Goal: Obtain resource: Obtain resource

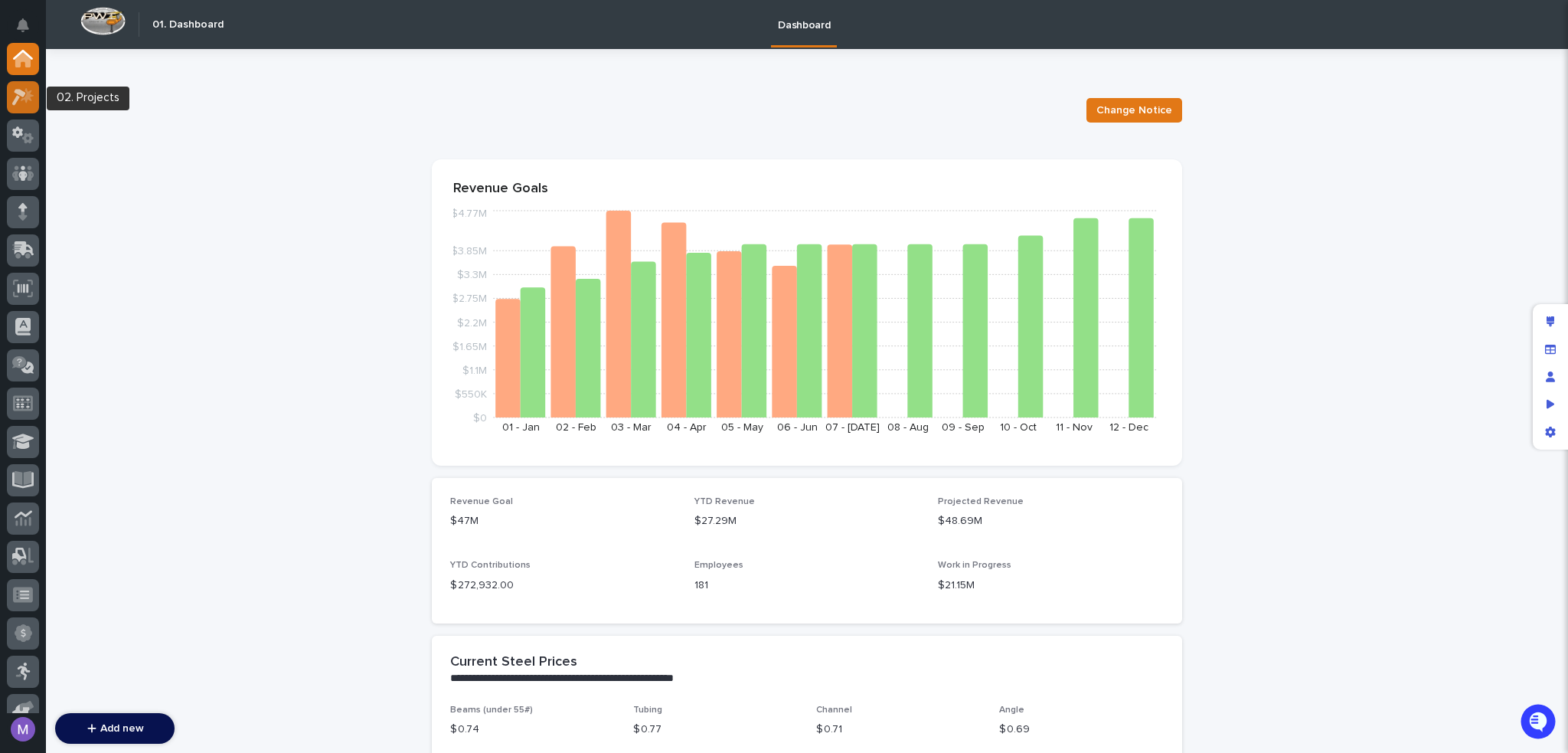
click at [25, 100] on icon at bounding box center [27, 95] width 13 height 15
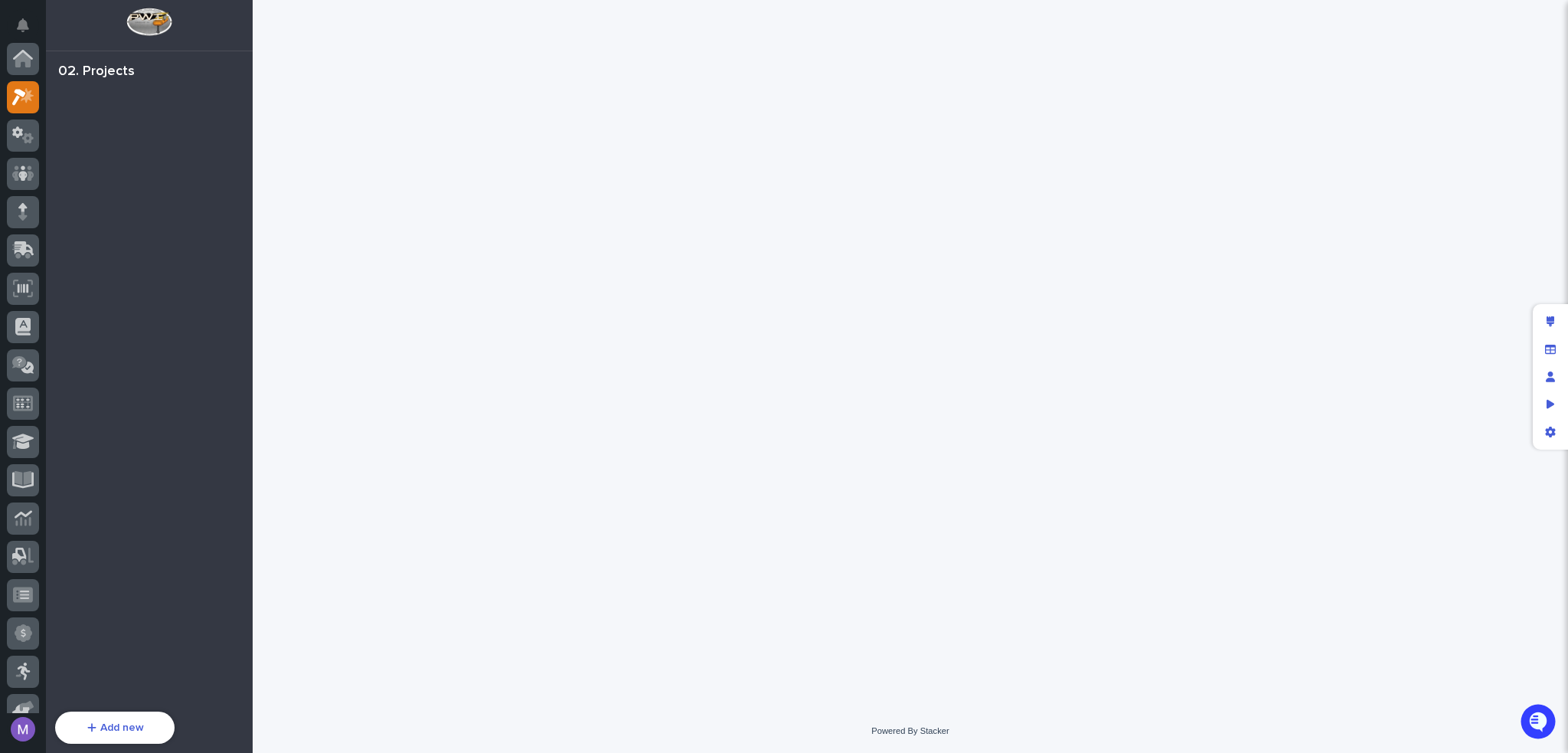
scroll to position [39, 0]
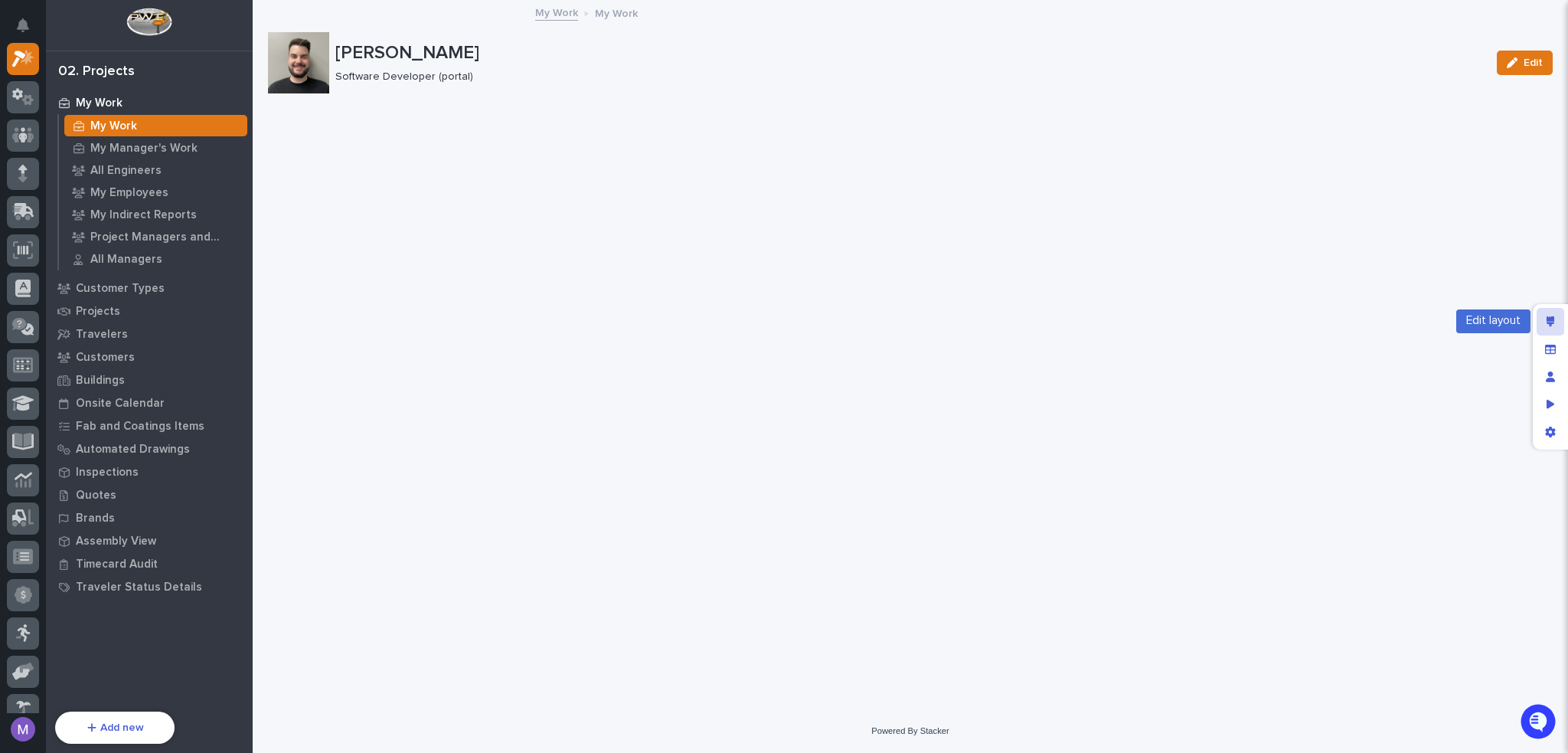
click at [1555, 323] on div "Edit layout" at bounding box center [1550, 321] width 27 height 27
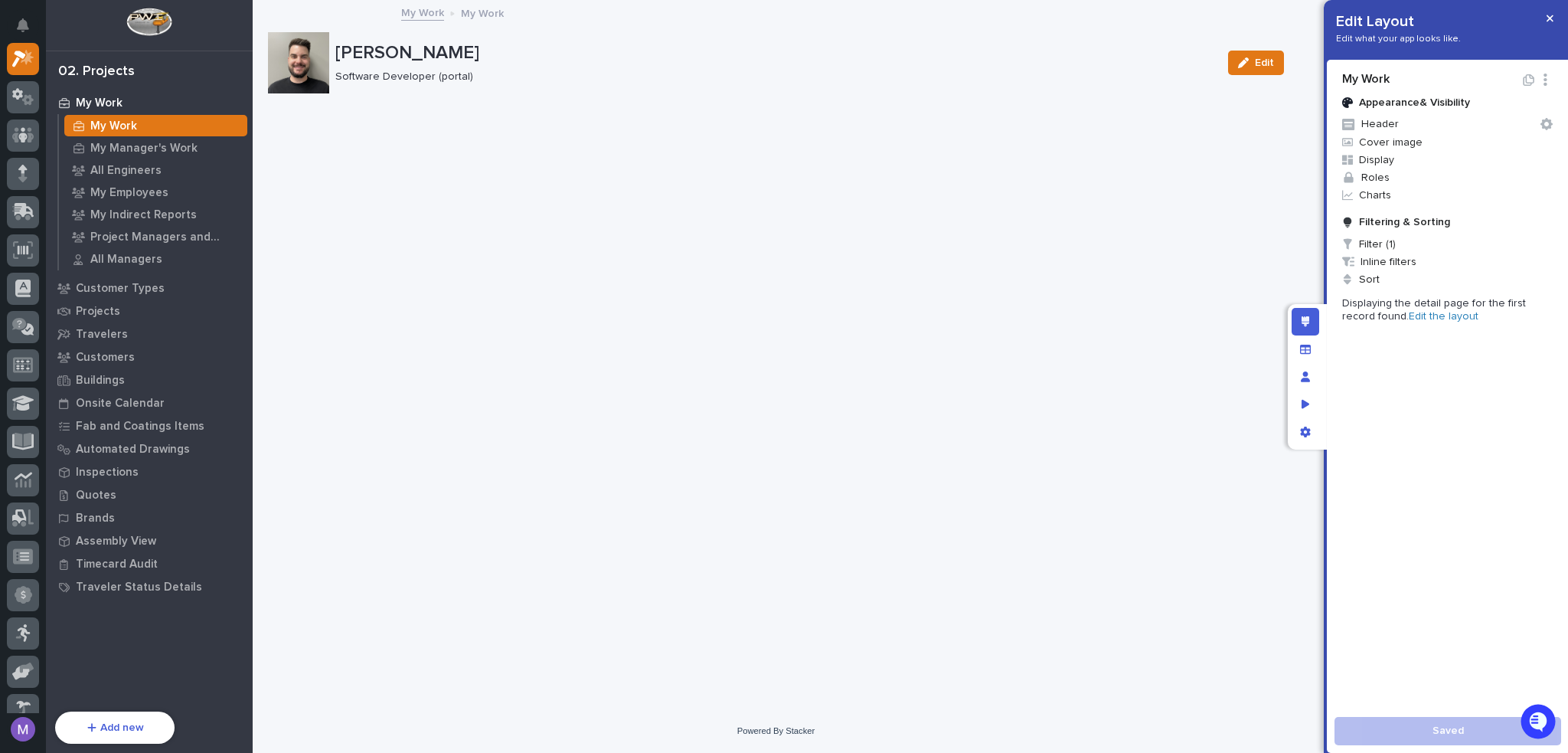
click at [1410, 316] on link "Edit the layout" at bounding box center [1444, 316] width 70 height 10
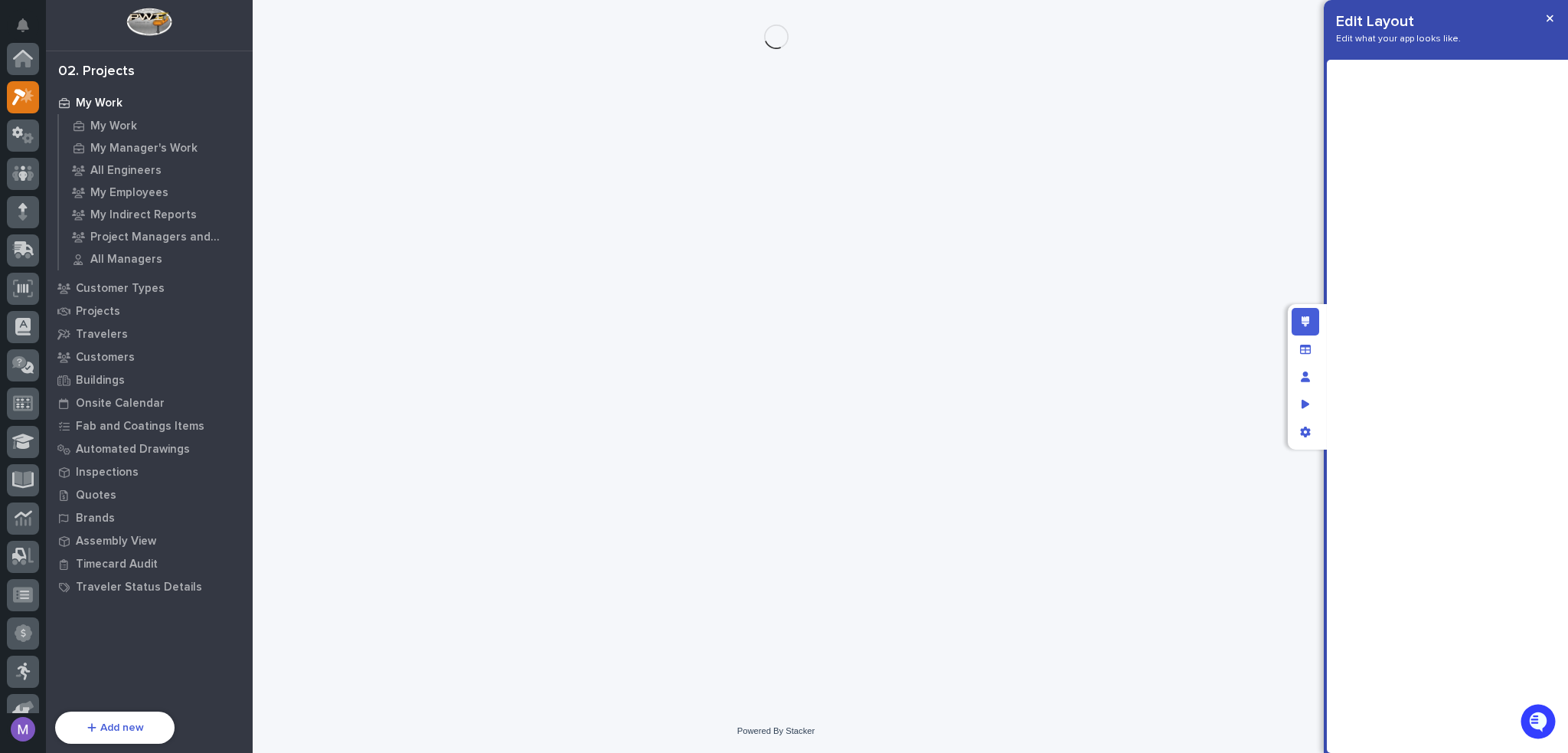
scroll to position [39, 0]
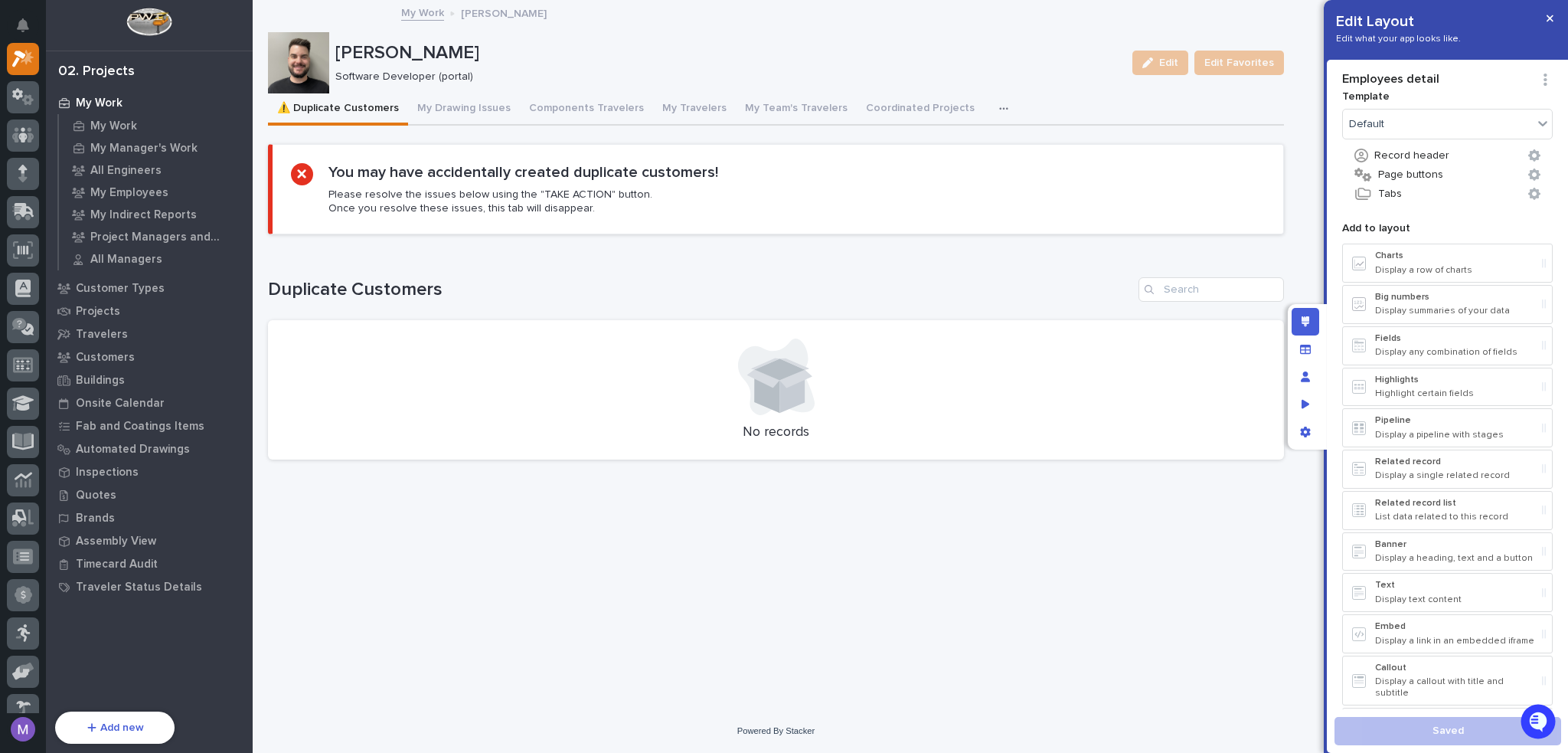
click at [999, 107] on icon "button" at bounding box center [1004, 109] width 9 height 10
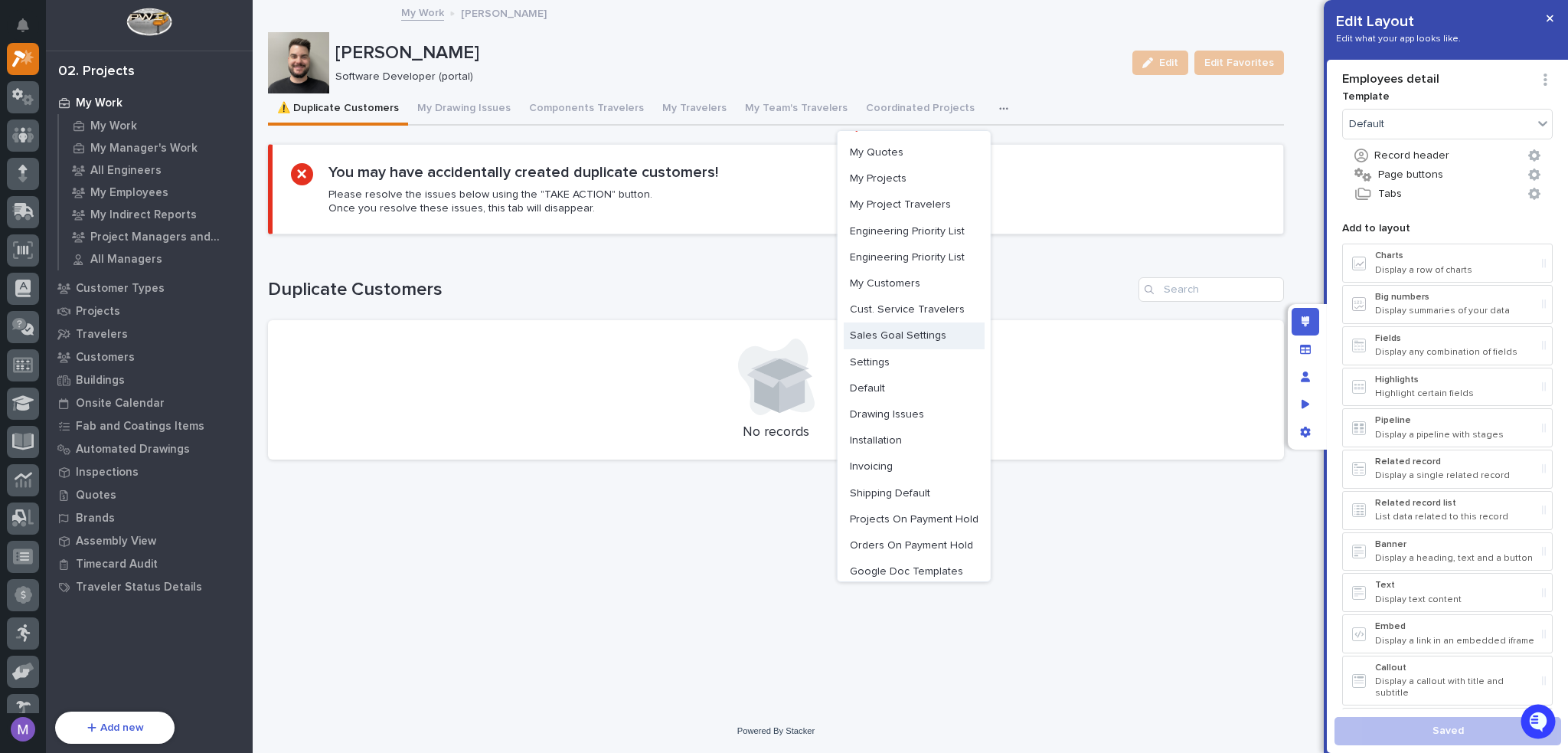
scroll to position [217, 0]
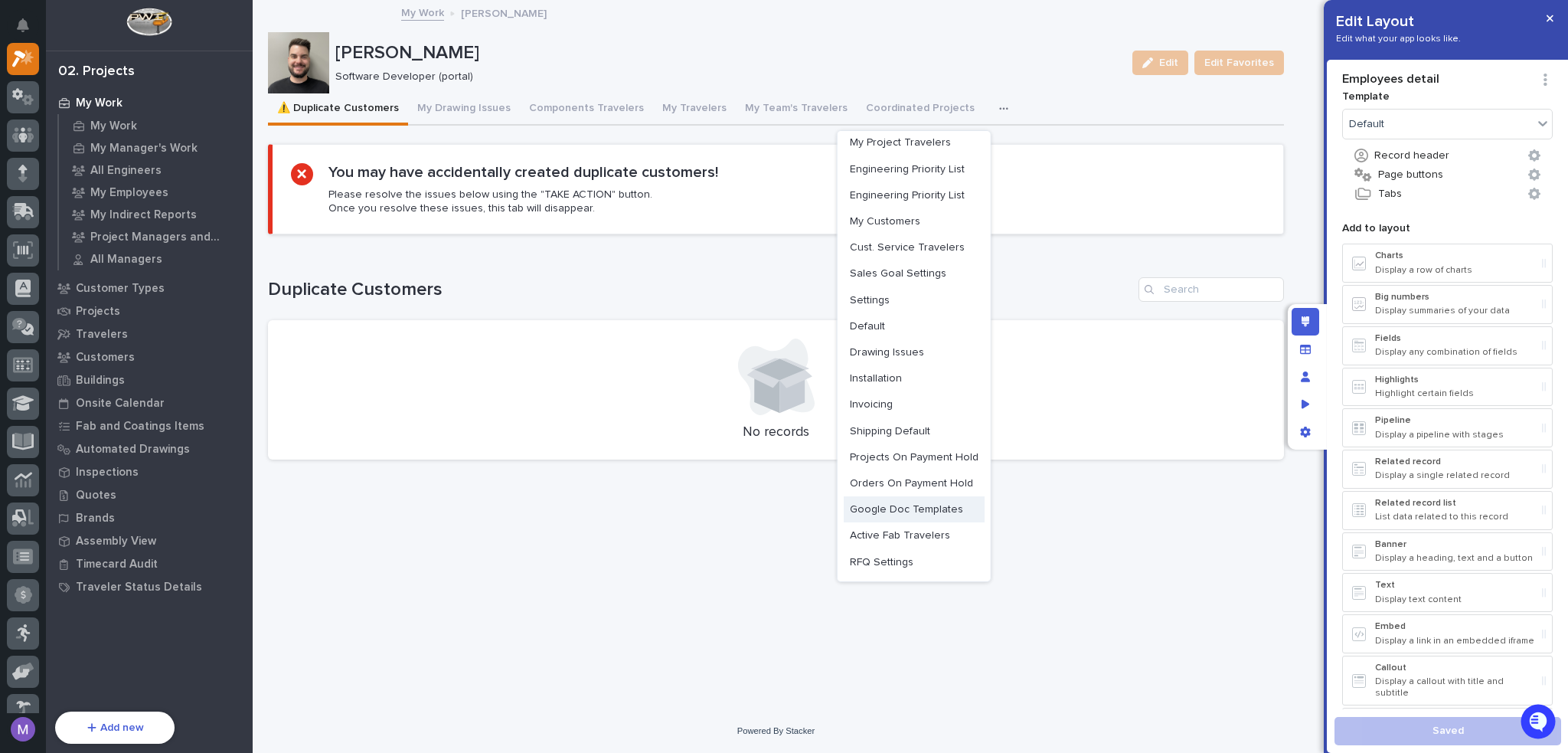
click at [883, 514] on span "Google Doc Templates" at bounding box center [907, 509] width 113 height 14
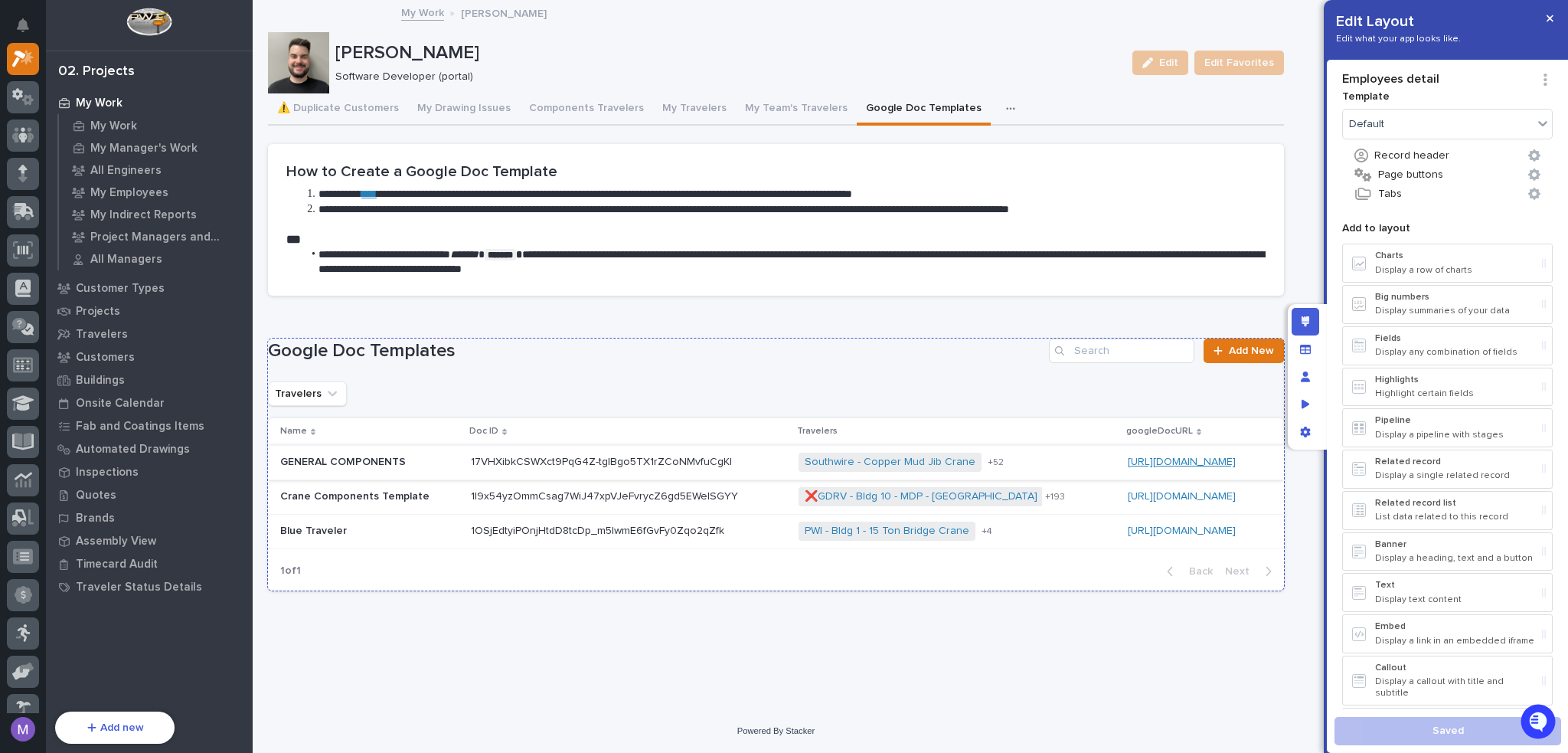
click at [1128, 459] on link "[URL][DOMAIN_NAME]" at bounding box center [1182, 461] width 108 height 10
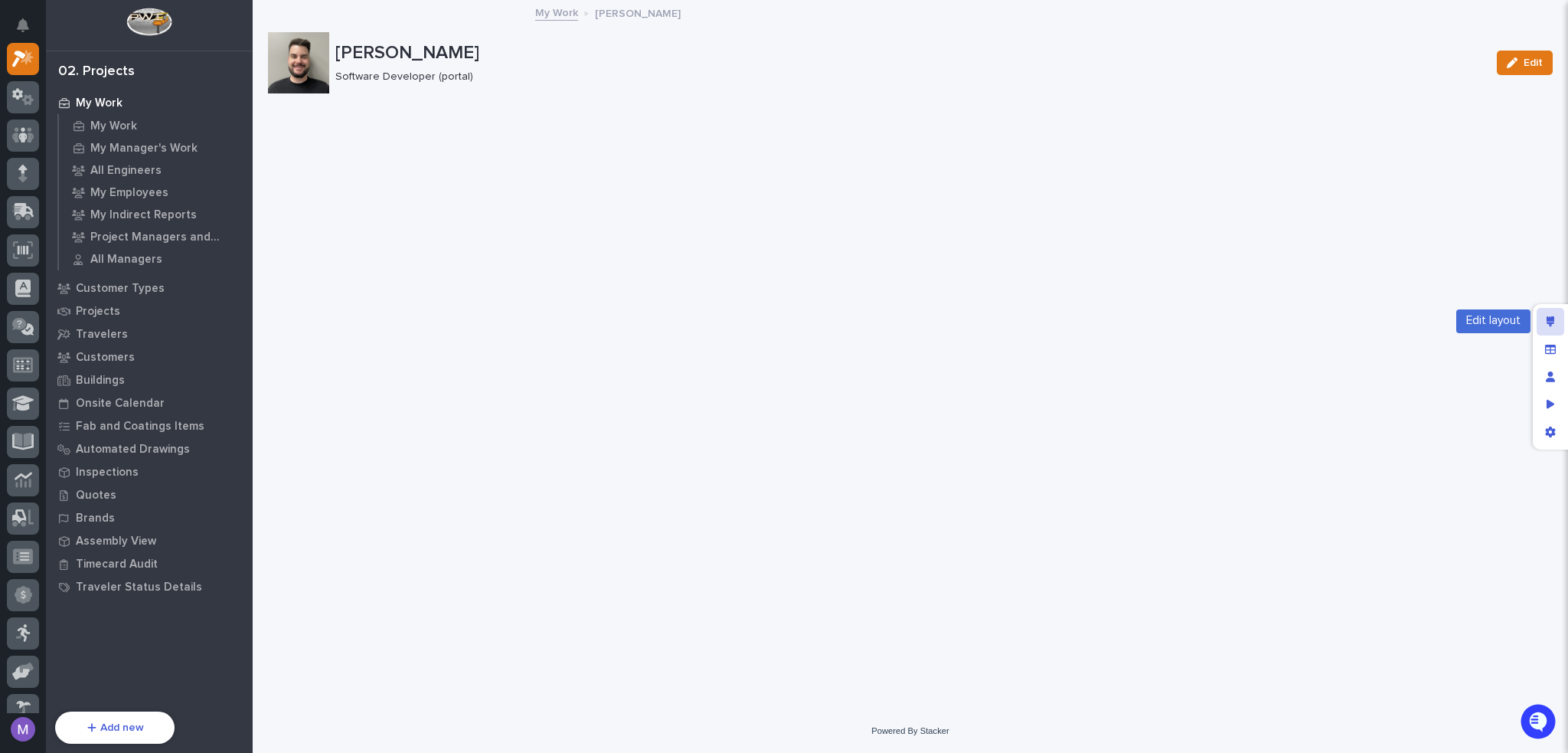
click at [1550, 314] on div "Edit layout" at bounding box center [1550, 321] width 27 height 27
